Goal: Task Accomplishment & Management: Use online tool/utility

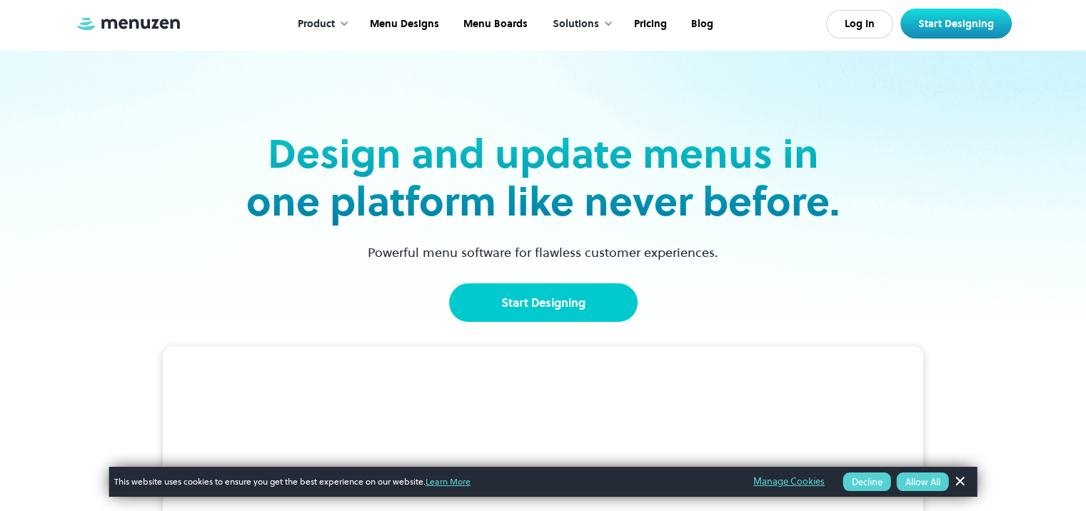
click at [489, 298] on link "Start Designing" at bounding box center [543, 302] width 188 height 39
